Goal: Navigation & Orientation: Find specific page/section

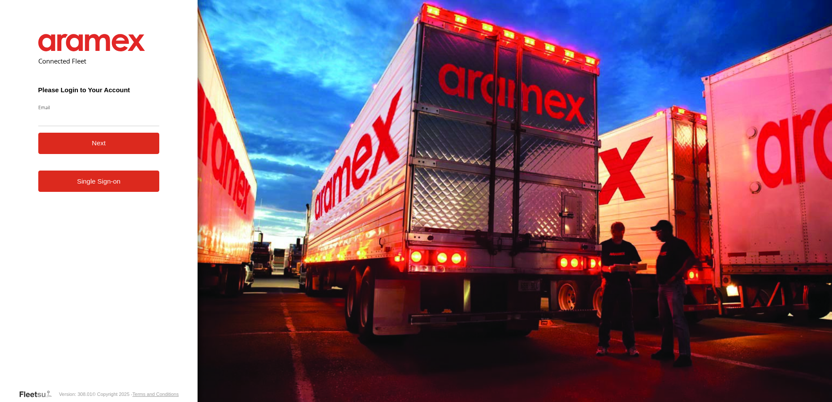
click at [108, 181] on link "Single Sign-on" at bounding box center [98, 180] width 121 height 21
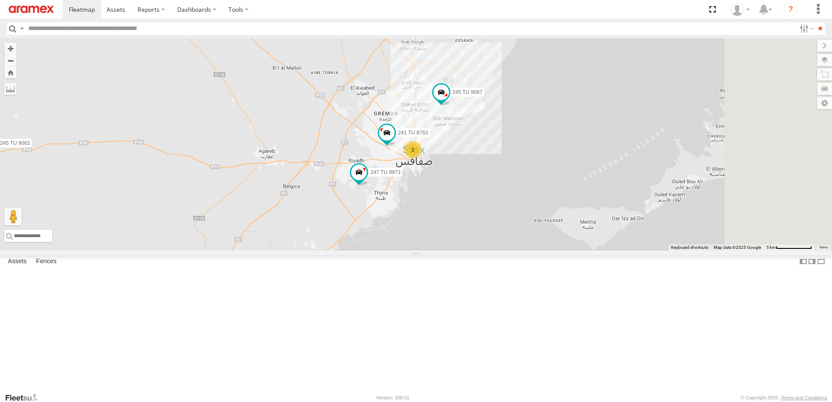
drag, startPoint x: 533, startPoint y: 214, endPoint x: 328, endPoint y: 216, distance: 204.4
click at [328, 216] on div "2 245 TU 9063 241 TU 8763 245 TU 9067 247 TU 9973" at bounding box center [416, 144] width 832 height 212
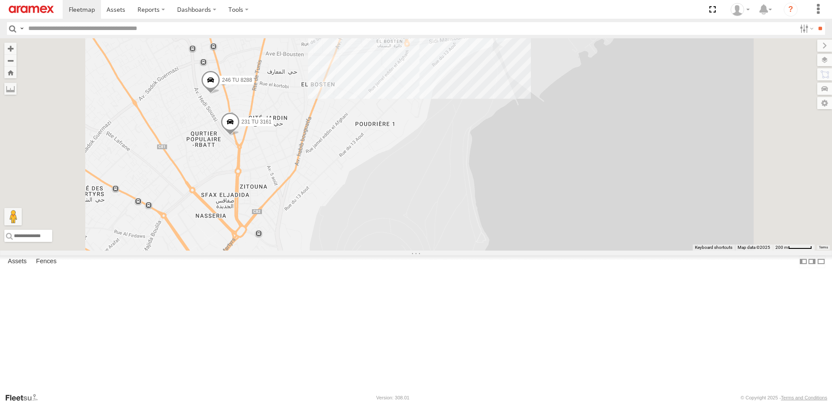
drag, startPoint x: 441, startPoint y: 180, endPoint x: 431, endPoint y: 188, distance: 12.4
click at [431, 188] on div "245 TU 9063 241 TU 8763 245 TU 9067 247 TU 9973 231 TU 3161 246 TU 8288" at bounding box center [416, 144] width 832 height 212
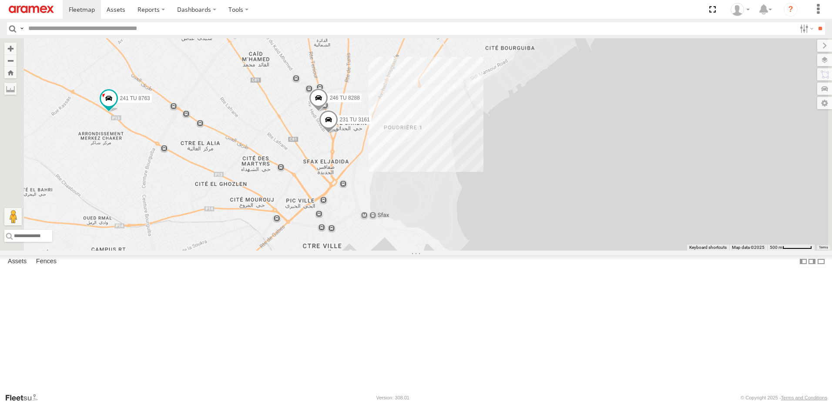
drag, startPoint x: 514, startPoint y: 163, endPoint x: 498, endPoint y: 200, distance: 40.5
click at [498, 200] on div "245 TU 9063 241 TU 8763 245 TU 9067 247 TU 9973 231 TU 3161 246 TU 8288" at bounding box center [416, 144] width 832 height 212
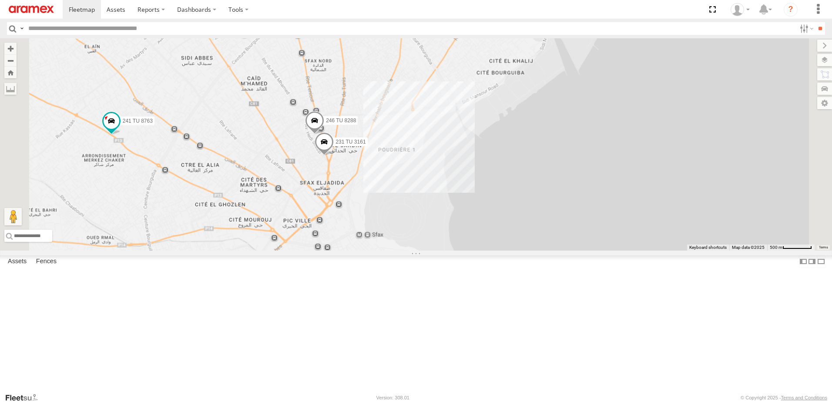
drag, startPoint x: 518, startPoint y: 109, endPoint x: 473, endPoint y: 169, distance: 74.5
click at [472, 177] on div "245 TU 9063 241 TU 8763 245 TU 9067 247 TU 9973 231 TU 3161 246 TU 8288" at bounding box center [416, 144] width 832 height 212
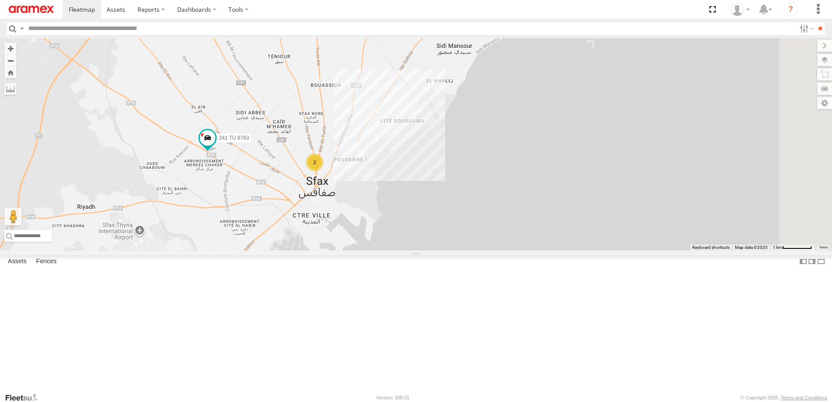
drag, startPoint x: 515, startPoint y: 95, endPoint x: 493, endPoint y: 146, distance: 55.1
click at [493, 146] on div "245 TU 9063 241 TU 8763 245 TU 9067 247 TU 9973 2" at bounding box center [416, 144] width 832 height 212
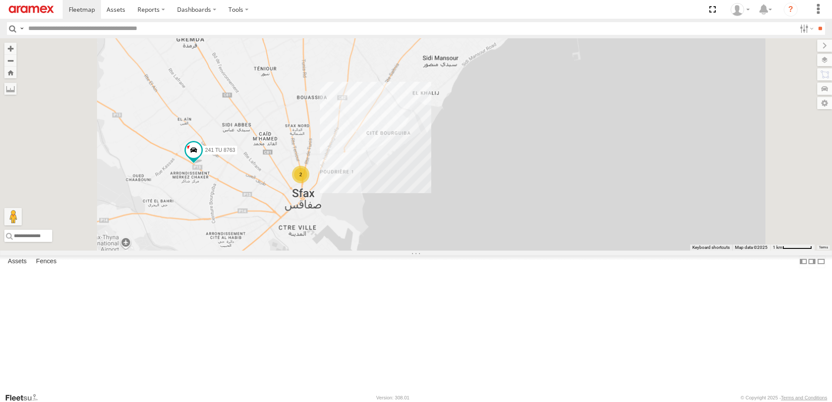
drag, startPoint x: 471, startPoint y: 141, endPoint x: 478, endPoint y: 111, distance: 30.4
click at [478, 111] on div "245 TU 9063 241 TU 8763 245 TU 9067 247 TU 9973 2" at bounding box center [416, 144] width 832 height 212
